Goal: Task Accomplishment & Management: Use online tool/utility

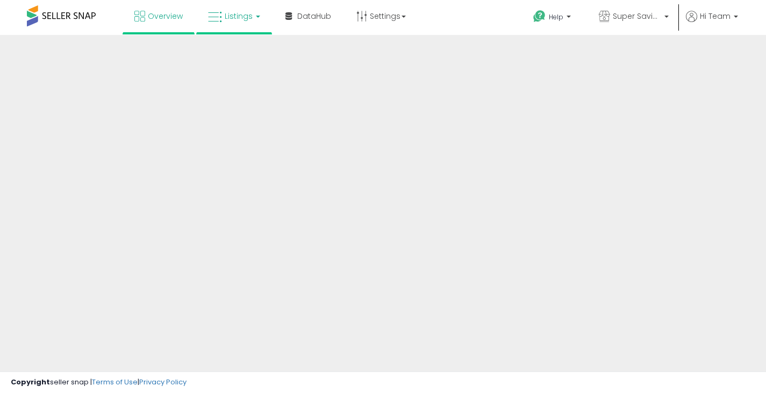
click at [241, 19] on span "Listings" at bounding box center [239, 16] width 28 height 11
click at [241, 20] on span "Listings" at bounding box center [239, 16] width 28 height 11
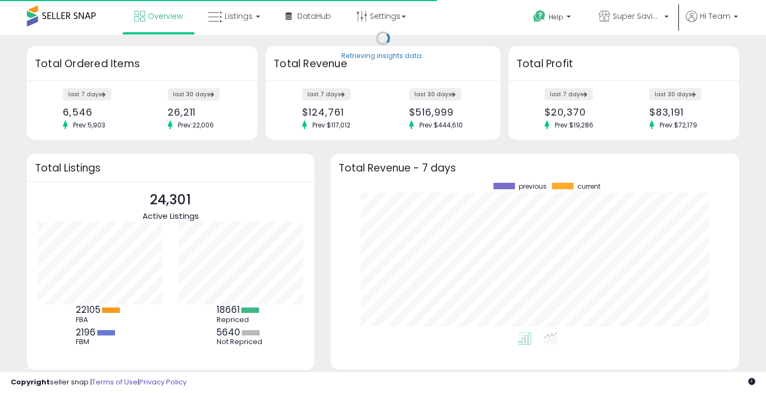
scroll to position [149, 387]
click at [253, 20] on link "Listings" at bounding box center [234, 16] width 68 height 32
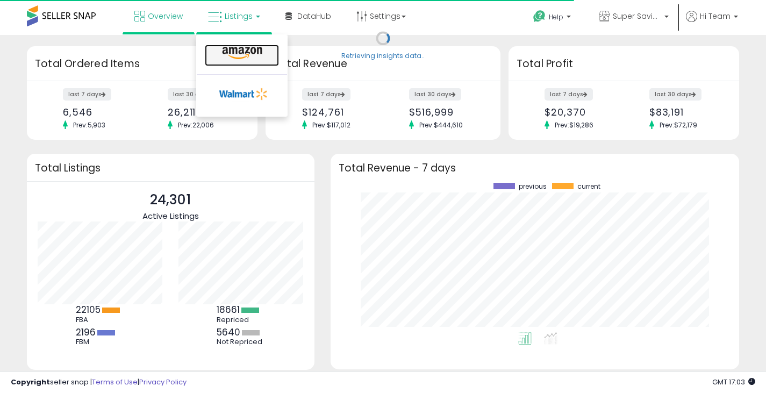
click at [252, 51] on icon at bounding box center [242, 53] width 47 height 14
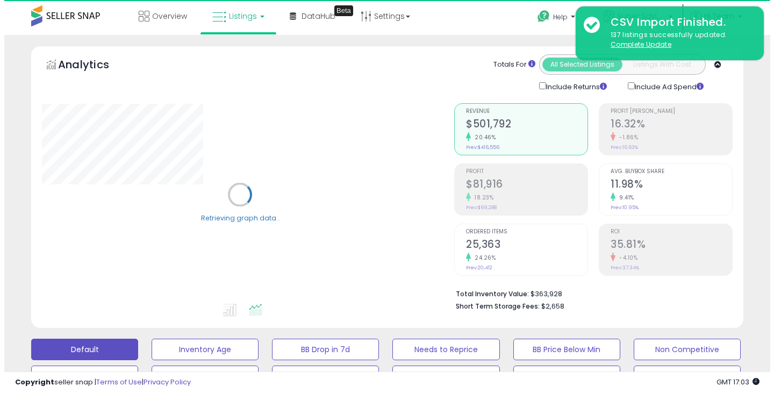
scroll to position [215, 0]
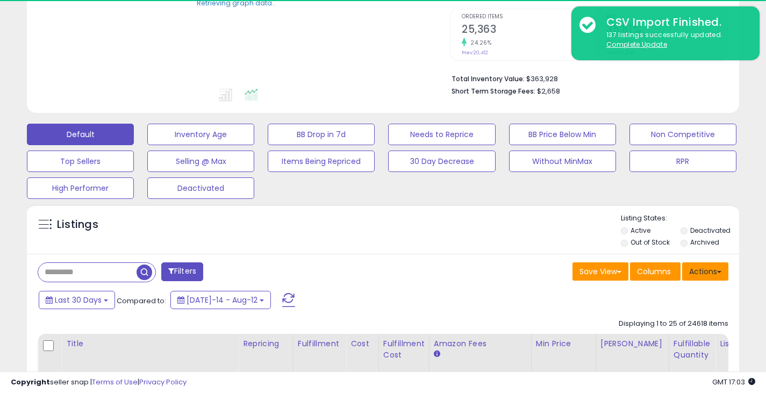
click at [708, 272] on button "Actions" at bounding box center [705, 271] width 46 height 18
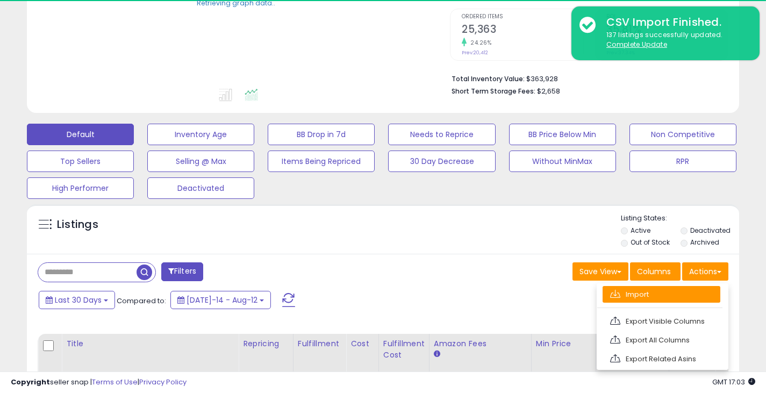
click at [651, 292] on link "Import" at bounding box center [661, 294] width 118 height 17
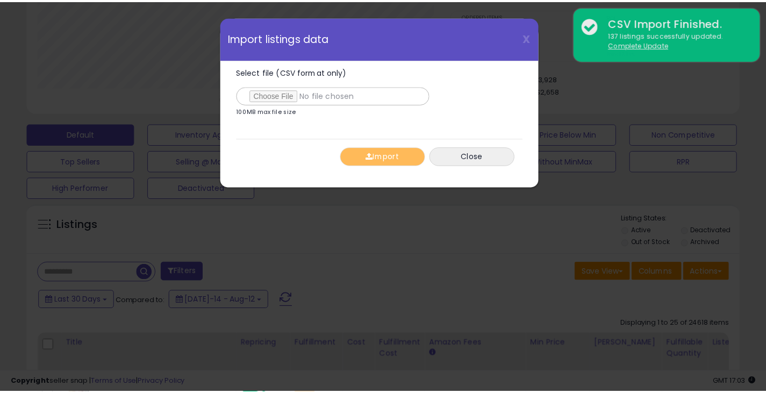
scroll to position [220, 417]
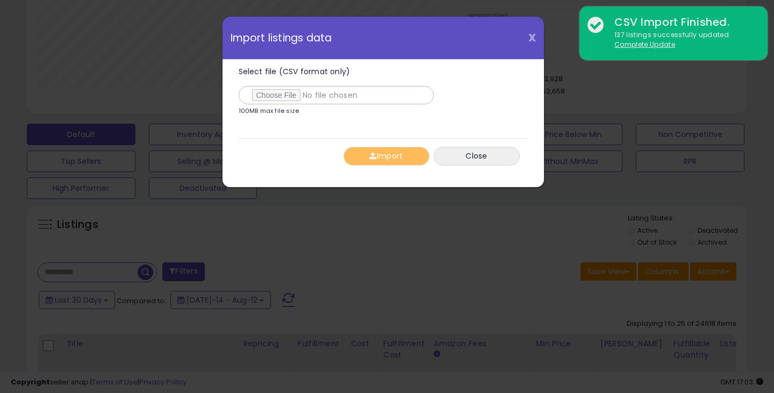
click at [533, 32] on span "X" at bounding box center [532, 37] width 8 height 15
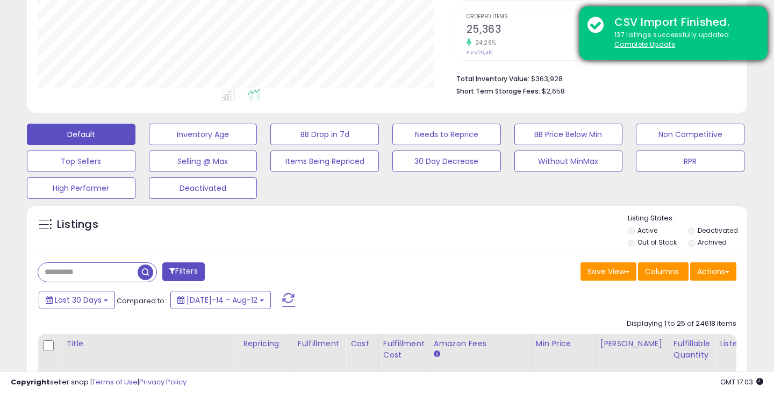
scroll to position [537192, 537000]
click at [744, 29] on div "CSV Import Finished." at bounding box center [674, 23] width 153 height 16
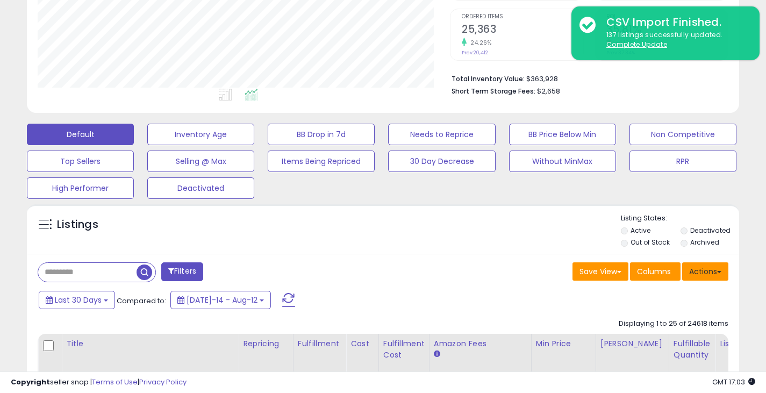
click at [708, 270] on button "Actions" at bounding box center [705, 271] width 46 height 18
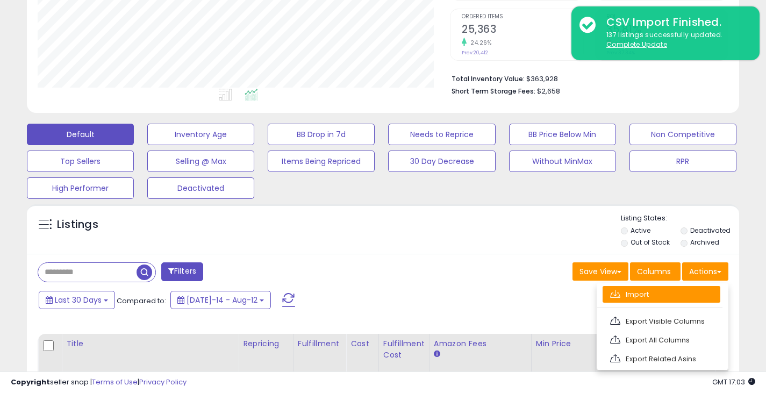
click at [636, 298] on link "Import" at bounding box center [661, 294] width 118 height 17
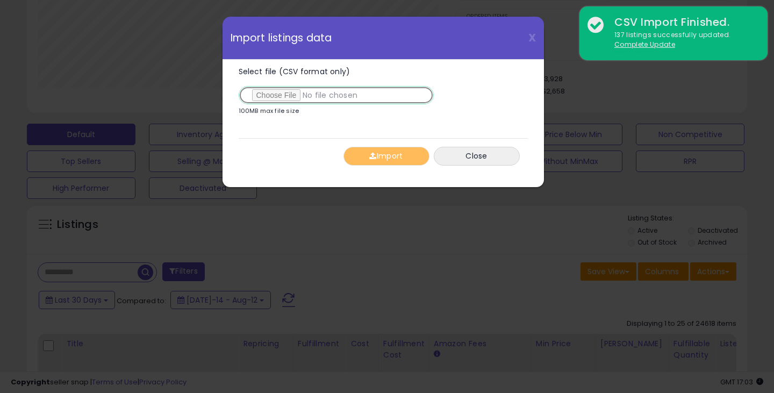
click at [292, 98] on input "Select file (CSV format only)" at bounding box center [336, 95] width 195 height 18
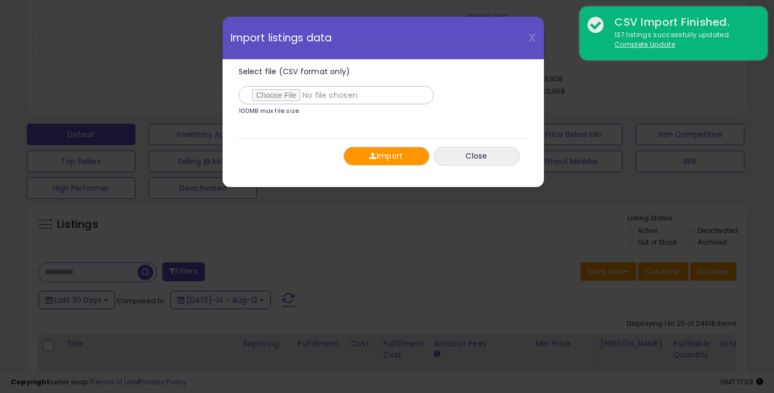
click at [379, 160] on button "Import" at bounding box center [386, 156] width 86 height 19
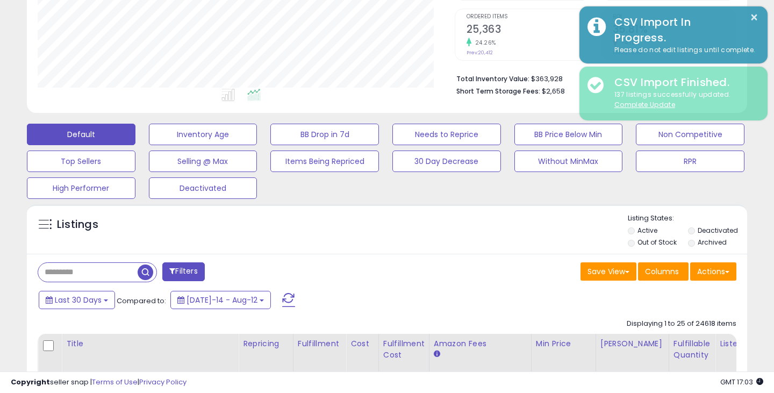
scroll to position [537192, 537000]
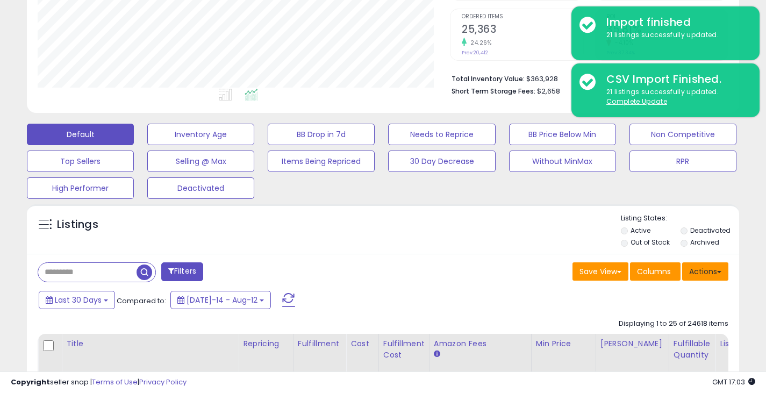
click at [723, 270] on button "Actions" at bounding box center [705, 271] width 46 height 18
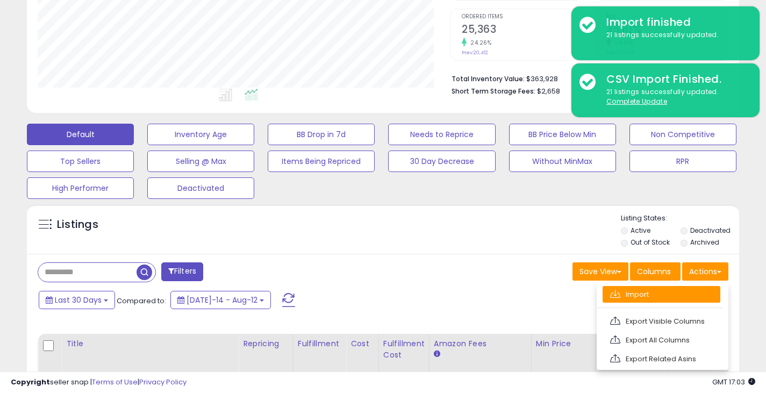
click at [633, 294] on link "Import" at bounding box center [661, 294] width 118 height 17
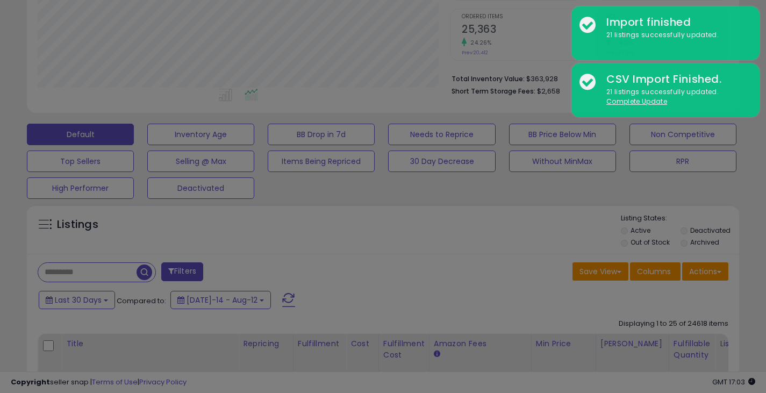
scroll to position [220, 417]
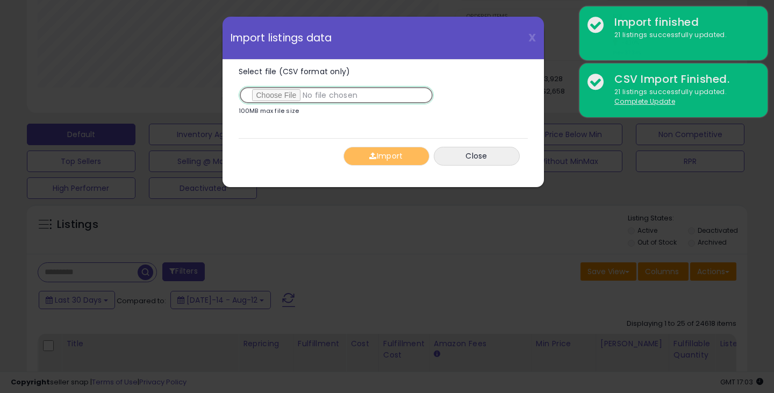
click at [291, 97] on input "Select file (CSV format only)" at bounding box center [336, 95] width 195 height 18
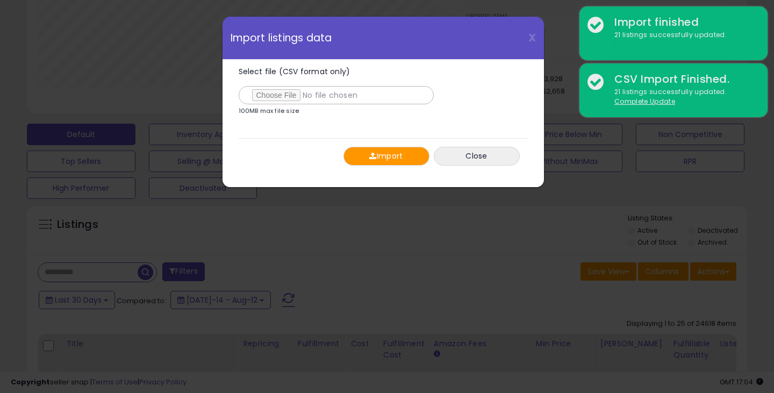
click at [385, 155] on button "Import" at bounding box center [386, 156] width 86 height 19
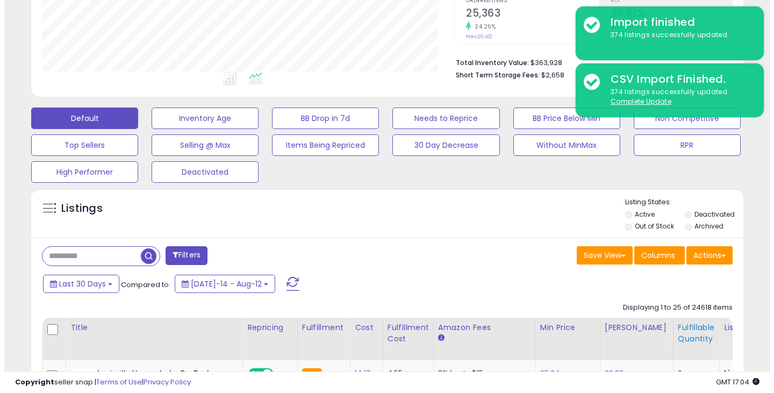
scroll to position [269, 0]
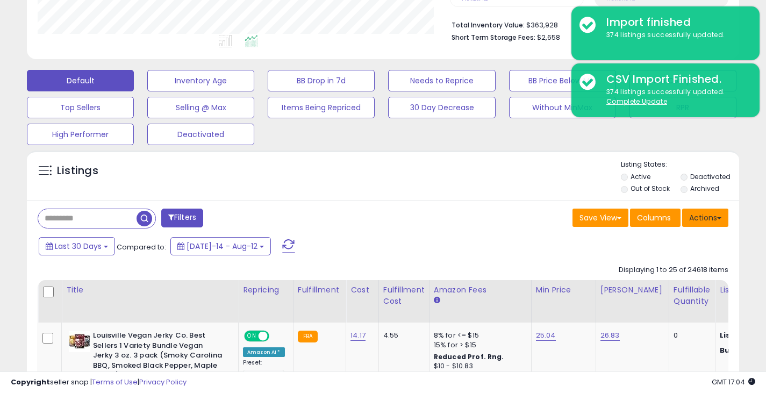
click at [703, 220] on button "Actions" at bounding box center [705, 218] width 46 height 18
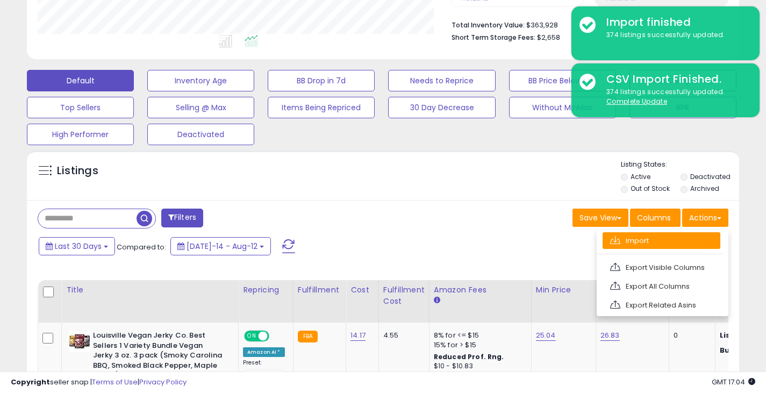
click at [639, 241] on link "Import" at bounding box center [661, 240] width 118 height 17
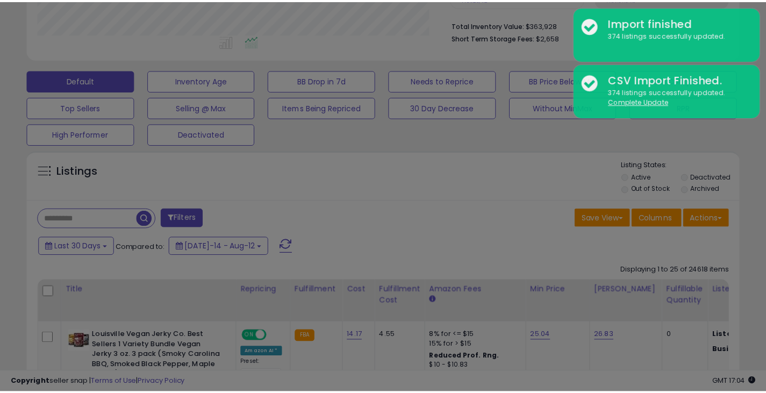
scroll to position [220, 417]
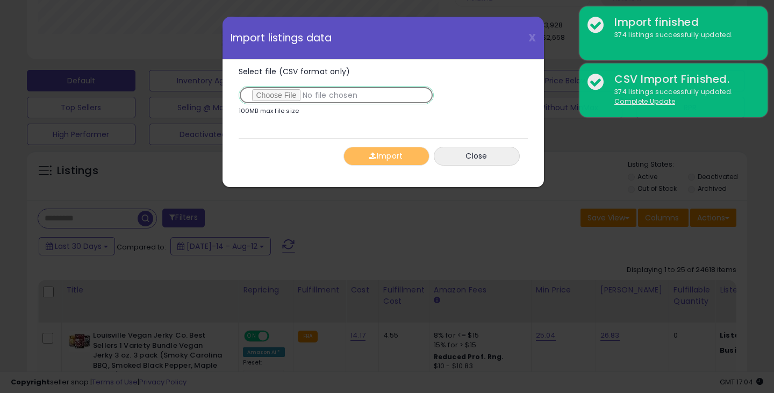
click at [269, 99] on input "Select file (CSV format only)" at bounding box center [336, 95] width 195 height 18
type input "**********"
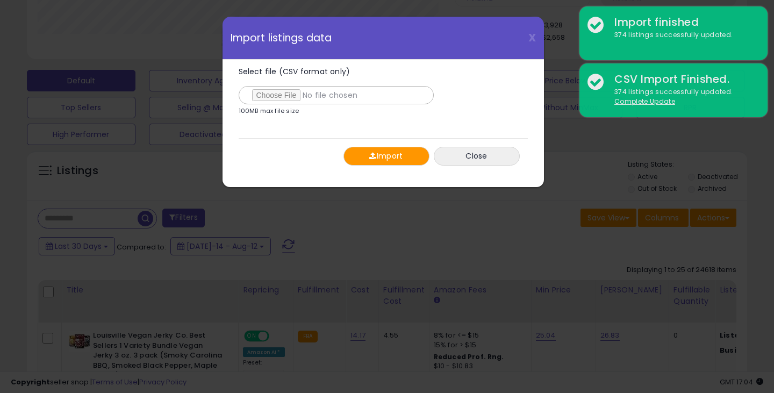
click at [402, 155] on button "Import" at bounding box center [386, 156] width 86 height 19
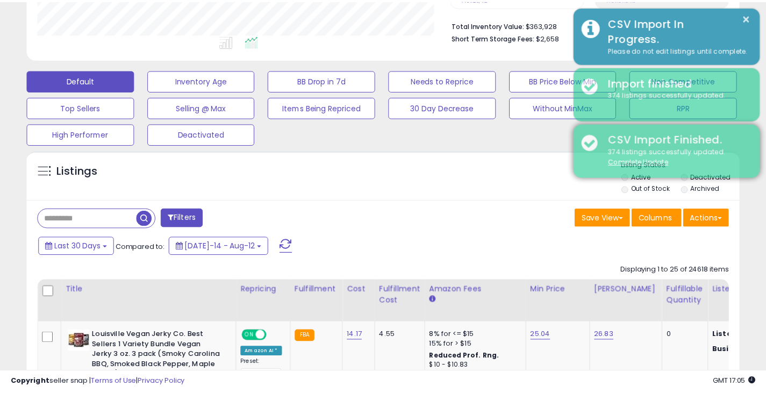
scroll to position [537192, 537000]
